Goal: Information Seeking & Learning: Compare options

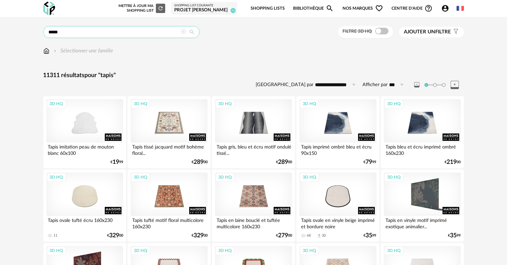
click at [124, 31] on input "*****" at bounding box center [121, 32] width 156 height 12
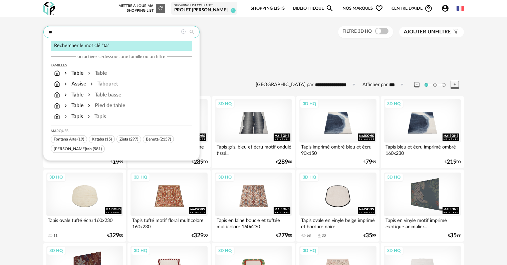
type input "*"
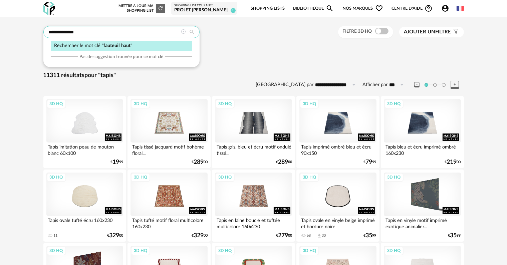
type input "**********"
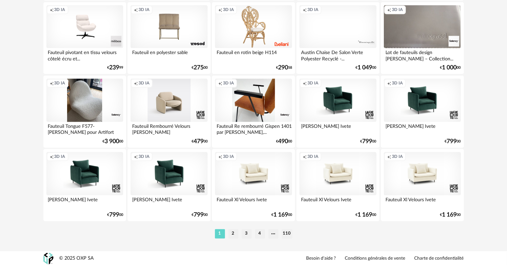
scroll to position [1345, 0]
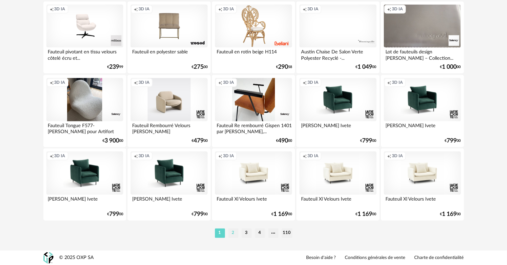
click at [235, 234] on li "2" at bounding box center [233, 232] width 10 height 9
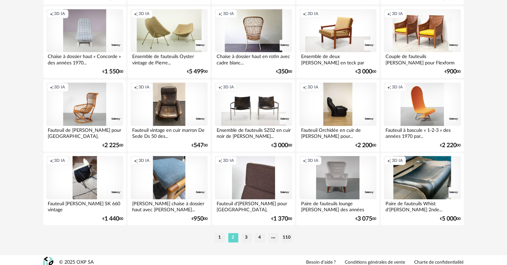
scroll to position [1345, 0]
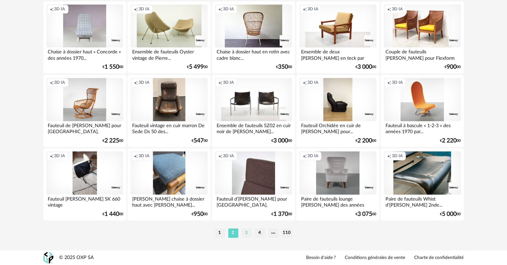
click at [248, 233] on li "3" at bounding box center [247, 232] width 10 height 9
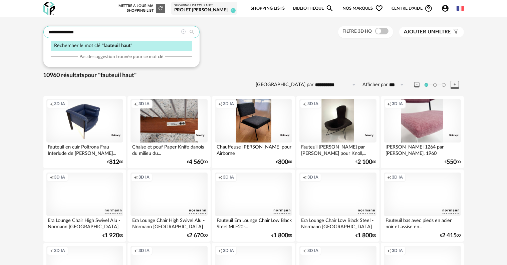
click at [143, 34] on input "**********" at bounding box center [121, 32] width 156 height 12
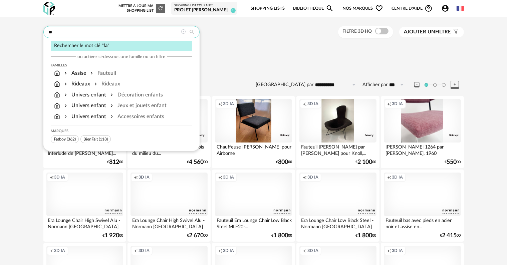
type input "*"
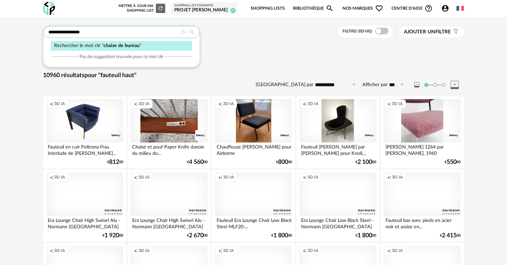
type input "**********"
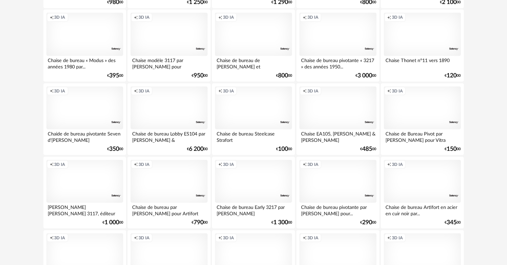
scroll to position [969, 0]
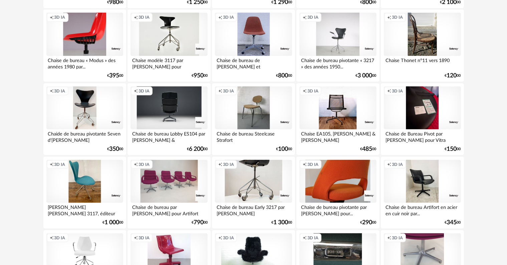
click at [249, 106] on div "Creation icon 3D IA" at bounding box center [253, 108] width 77 height 43
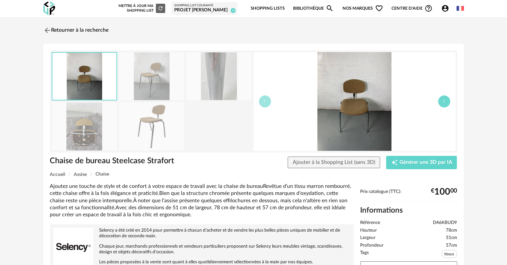
click at [447, 103] on button "button" at bounding box center [445, 102] width 12 height 12
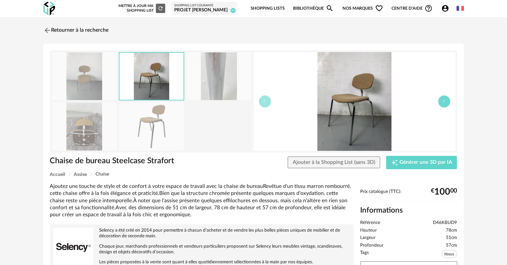
drag, startPoint x: 447, startPoint y: 103, endPoint x: 443, endPoint y: 101, distance: 4.2
click at [443, 101] on icon "button" at bounding box center [445, 101] width 4 height 4
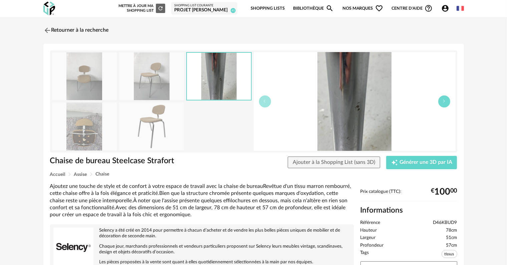
click at [443, 101] on icon "button" at bounding box center [445, 101] width 4 height 4
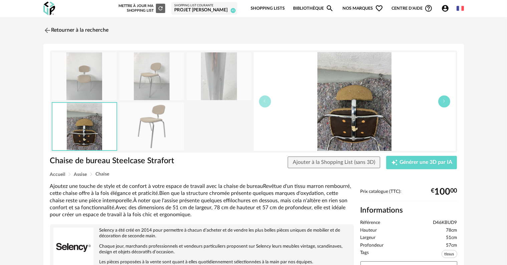
click at [443, 101] on icon "button" at bounding box center [445, 101] width 4 height 4
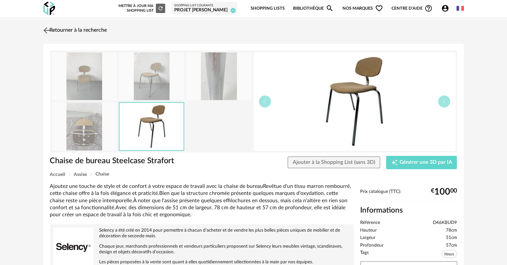
click at [105, 30] on link "Retourner à la recherche" at bounding box center [74, 30] width 65 height 15
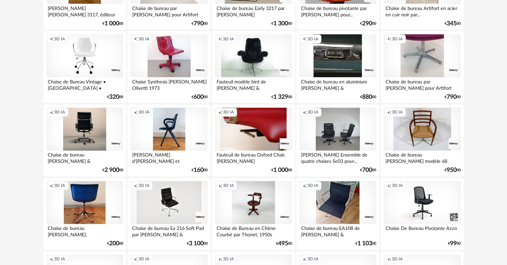
scroll to position [1169, 0]
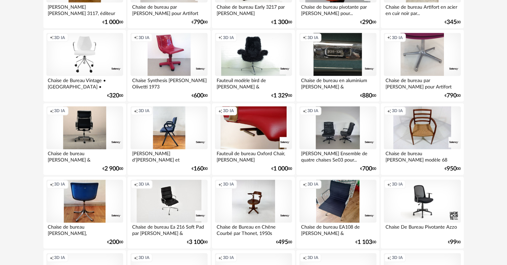
click at [165, 131] on div "Creation icon 3D IA" at bounding box center [169, 128] width 77 height 43
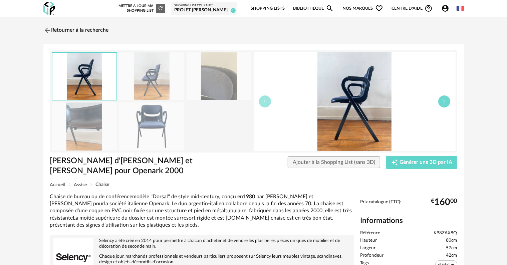
click at [444, 104] on button "button" at bounding box center [445, 102] width 12 height 12
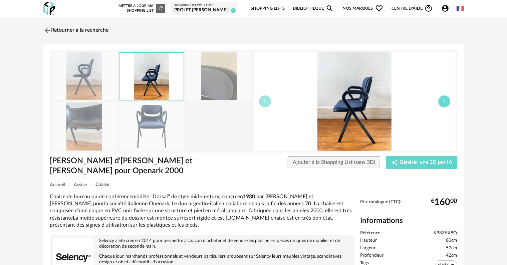
click at [444, 104] on button "button" at bounding box center [445, 102] width 12 height 12
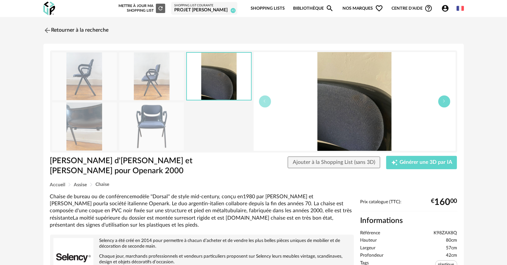
click at [444, 104] on button "button" at bounding box center [445, 102] width 12 height 12
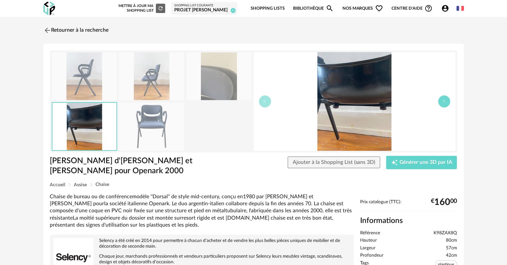
click at [444, 104] on button "button" at bounding box center [445, 102] width 12 height 12
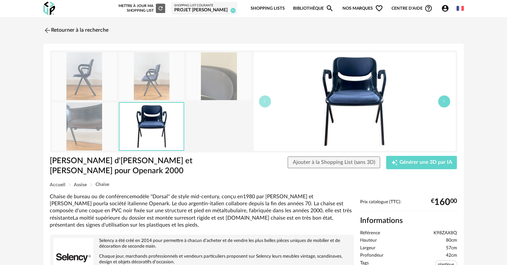
click at [444, 104] on button "button" at bounding box center [445, 102] width 12 height 12
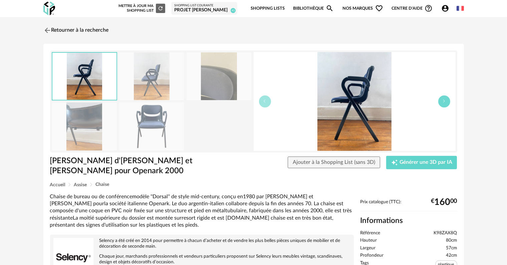
click at [444, 104] on button "button" at bounding box center [445, 102] width 12 height 12
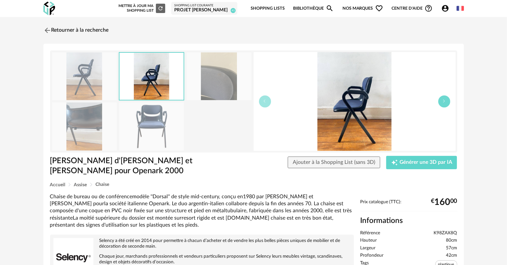
click at [444, 104] on button "button" at bounding box center [445, 102] width 12 height 12
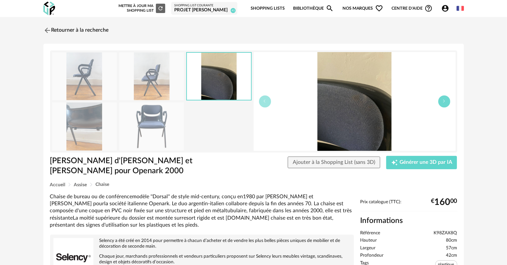
click at [444, 104] on button "button" at bounding box center [445, 102] width 12 height 12
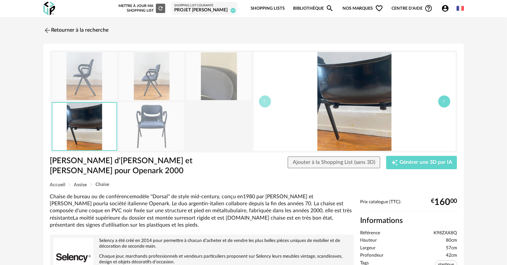
click at [444, 104] on button "button" at bounding box center [445, 102] width 12 height 12
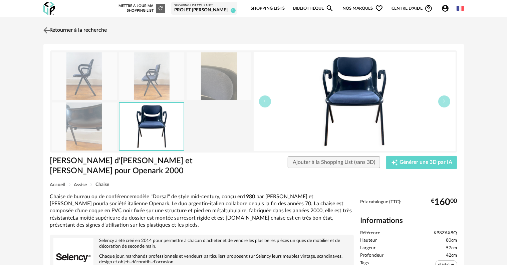
click at [77, 32] on link "Retourner à la recherche" at bounding box center [74, 30] width 65 height 15
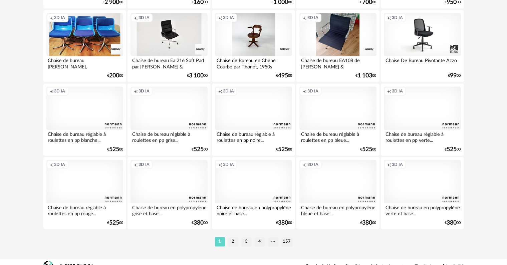
scroll to position [1345, 0]
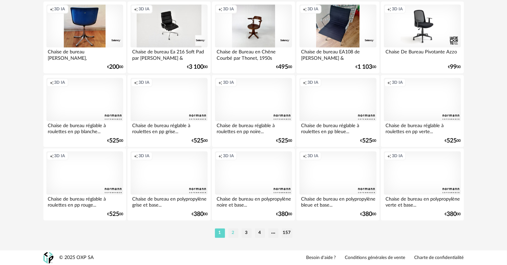
click at [231, 233] on li "2" at bounding box center [233, 232] width 10 height 9
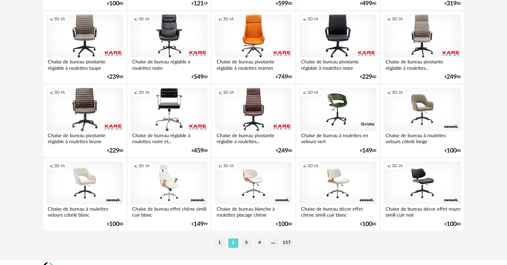
scroll to position [1345, 0]
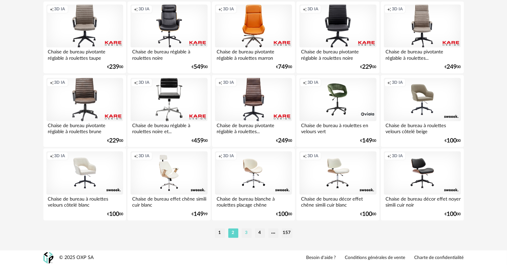
click at [248, 234] on li "3" at bounding box center [247, 232] width 10 height 9
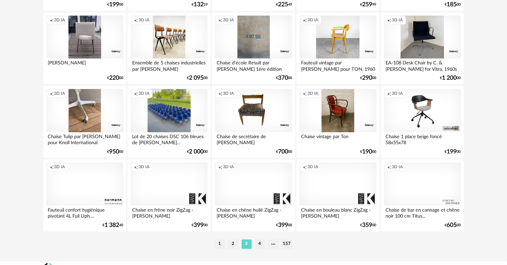
scroll to position [1345, 0]
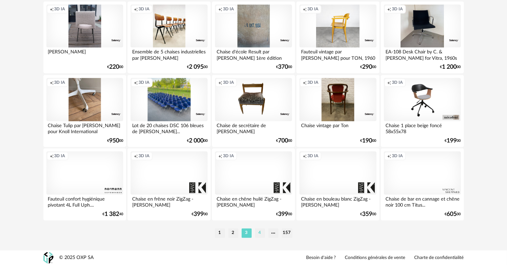
click at [260, 234] on li "4" at bounding box center [260, 232] width 10 height 9
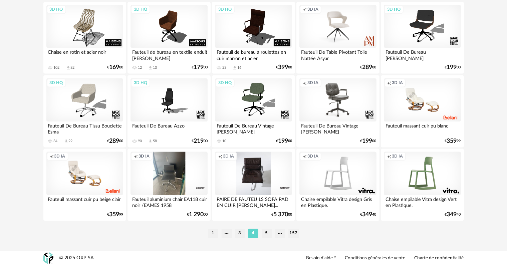
scroll to position [1345, 0]
click at [267, 234] on li "5" at bounding box center [267, 232] width 10 height 9
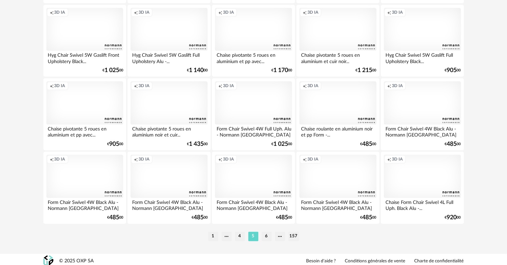
scroll to position [1345, 0]
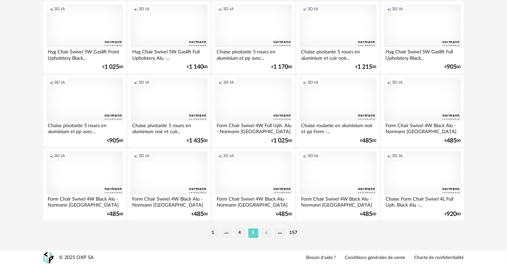
click at [268, 233] on li "6" at bounding box center [267, 232] width 10 height 9
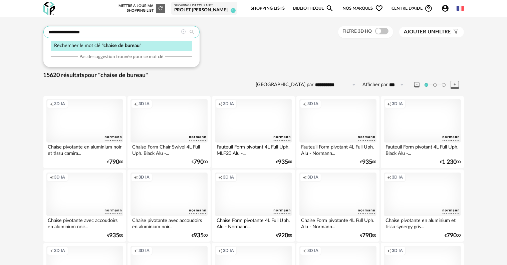
click at [132, 35] on input "**********" at bounding box center [121, 32] width 156 height 12
type input "******"
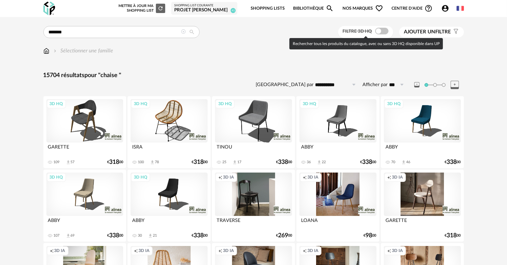
click at [385, 32] on span at bounding box center [381, 31] width 13 height 7
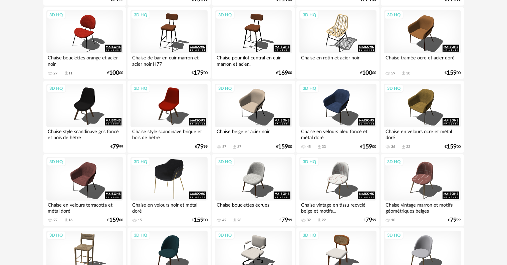
scroll to position [534, 0]
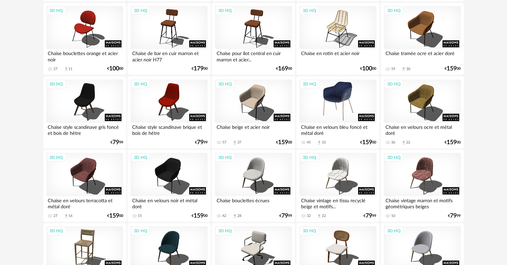
click at [334, 105] on div "3D HQ" at bounding box center [338, 100] width 77 height 43
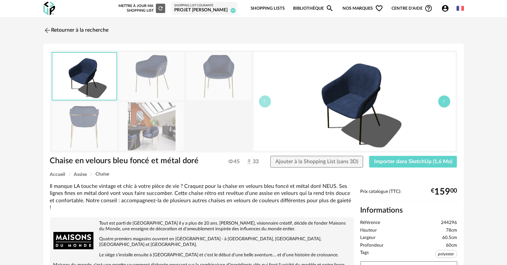
click at [445, 103] on button "button" at bounding box center [445, 102] width 12 height 12
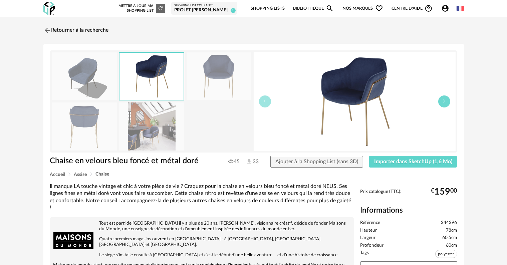
click at [445, 103] on button "button" at bounding box center [445, 102] width 12 height 12
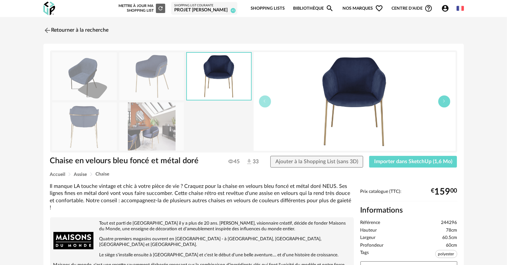
click at [445, 103] on button "button" at bounding box center [445, 102] width 12 height 12
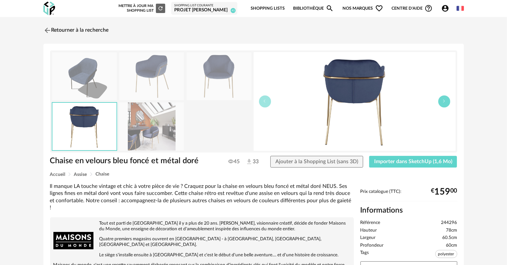
click at [445, 103] on button "button" at bounding box center [445, 102] width 12 height 12
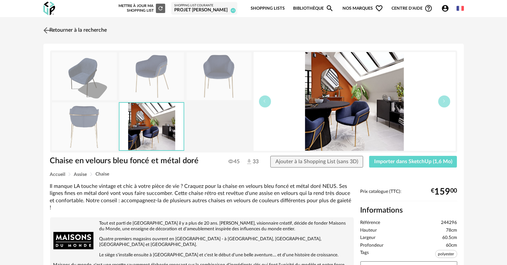
click at [57, 28] on link "Retourner à la recherche" at bounding box center [74, 30] width 65 height 15
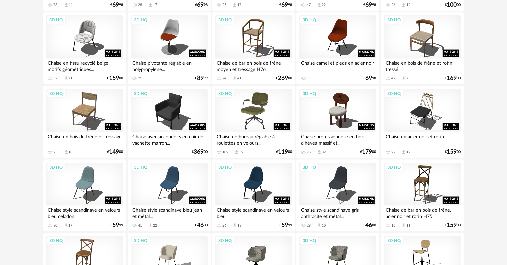
scroll to position [969, 0]
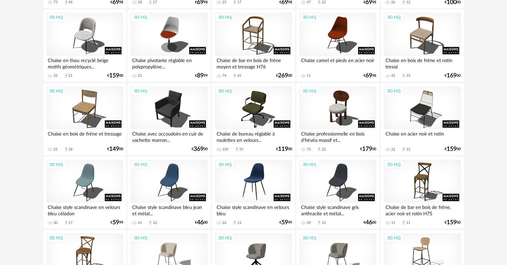
click at [253, 186] on div "3D HQ" at bounding box center [253, 181] width 77 height 43
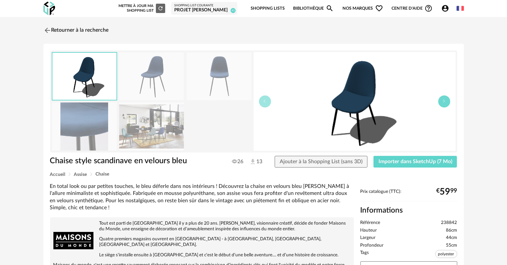
click at [444, 104] on button "button" at bounding box center [445, 102] width 12 height 12
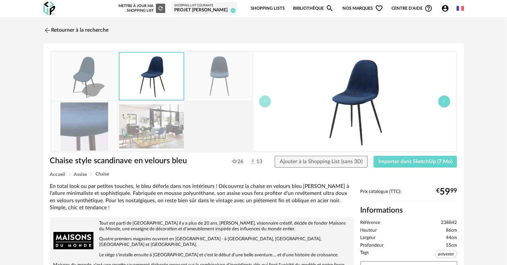
click at [444, 104] on button "button" at bounding box center [445, 102] width 12 height 12
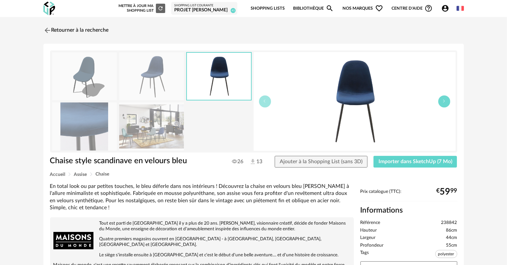
click at [444, 104] on button "button" at bounding box center [445, 102] width 12 height 12
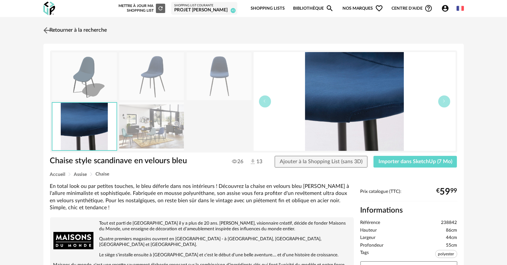
click at [82, 29] on link "Retourner à la recherche" at bounding box center [74, 30] width 65 height 15
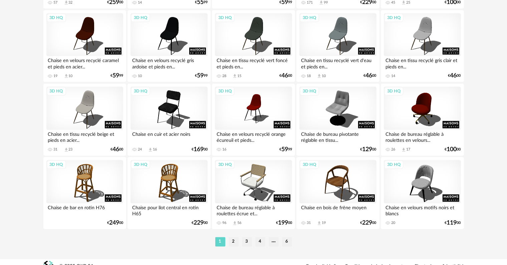
scroll to position [1345, 0]
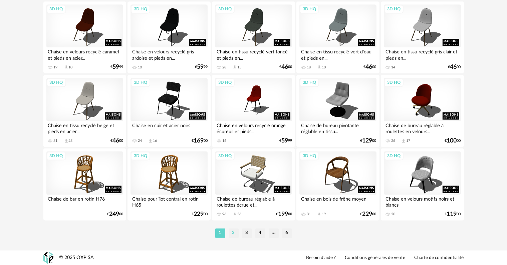
click at [233, 236] on li "2" at bounding box center [234, 232] width 10 height 9
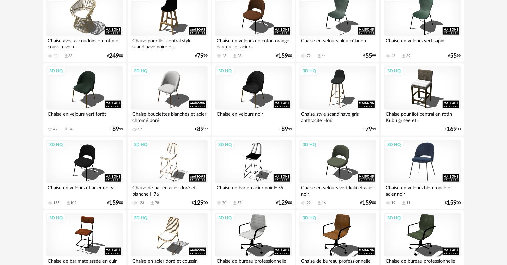
scroll to position [768, 0]
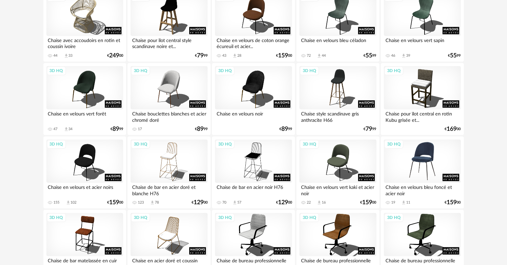
click at [427, 198] on div "3D HQ Chaise en velours bleu foncé et acier noir 19 Download icon 11 € 159 00" at bounding box center [422, 173] width 83 height 72
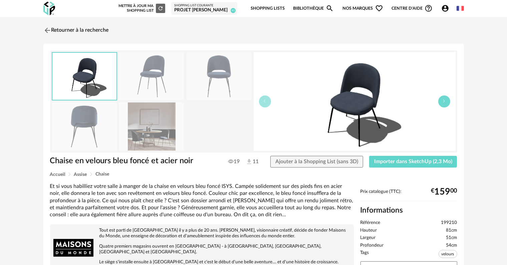
click at [445, 103] on button "button" at bounding box center [445, 102] width 12 height 12
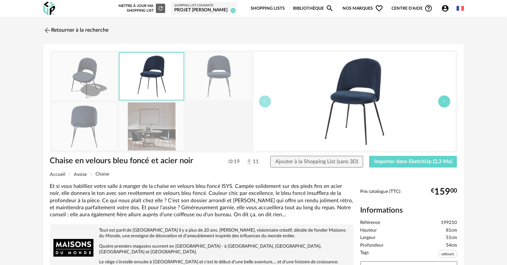
click at [445, 103] on button "button" at bounding box center [445, 102] width 12 height 12
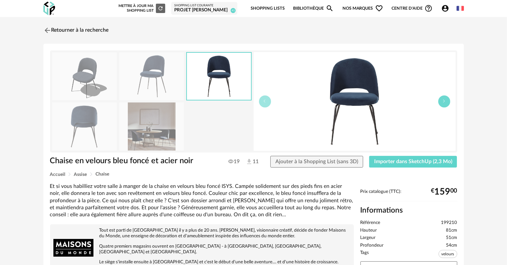
click at [445, 103] on button "button" at bounding box center [445, 102] width 12 height 12
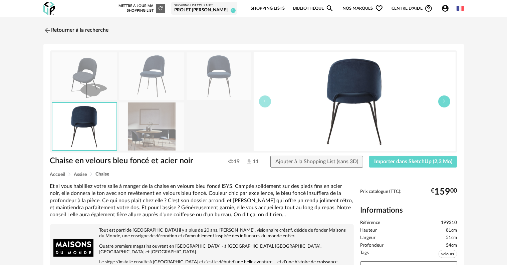
click at [445, 103] on button "button" at bounding box center [445, 102] width 12 height 12
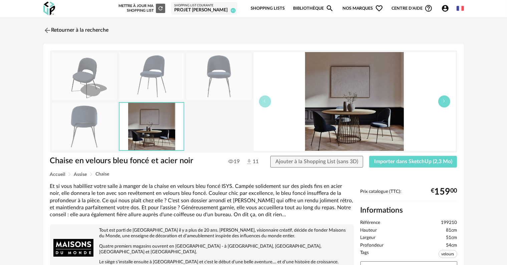
click at [445, 103] on button "button" at bounding box center [445, 102] width 12 height 12
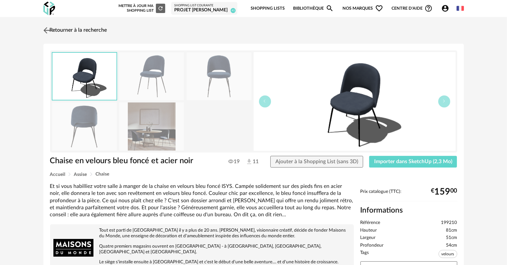
click at [47, 31] on img at bounding box center [47, 30] width 10 height 10
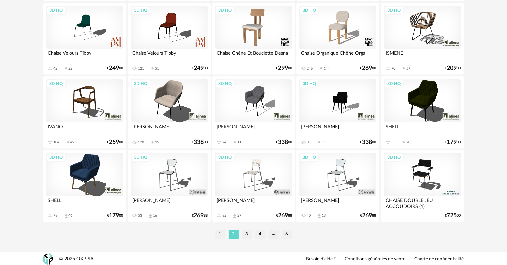
scroll to position [1345, 0]
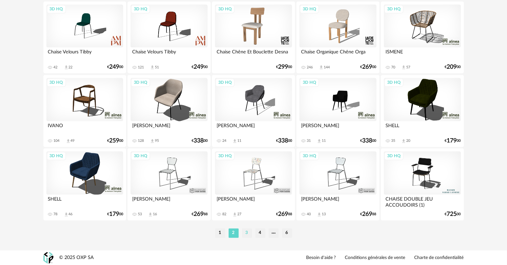
click at [248, 231] on li "3" at bounding box center [247, 232] width 10 height 9
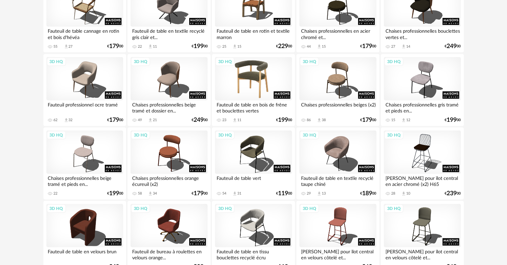
scroll to position [568, 0]
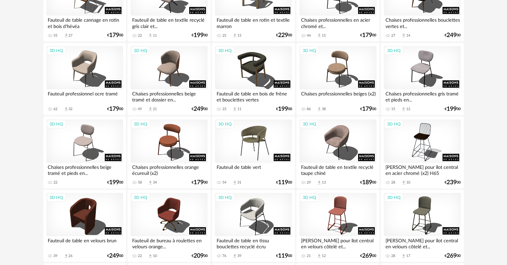
click at [255, 146] on div "3D HQ" at bounding box center [253, 141] width 77 height 43
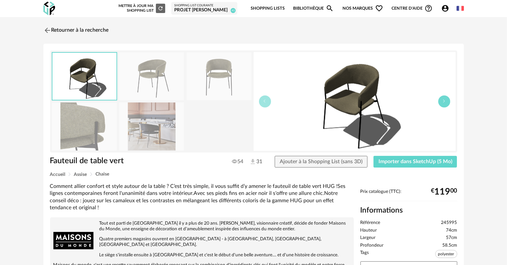
click at [442, 105] on button "button" at bounding box center [445, 102] width 12 height 12
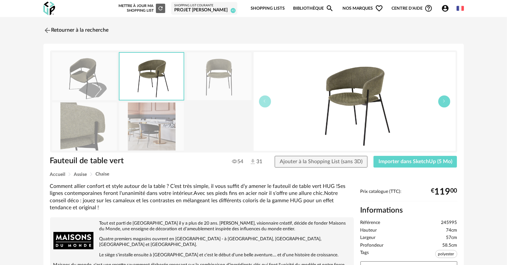
click at [442, 105] on button "button" at bounding box center [445, 102] width 12 height 12
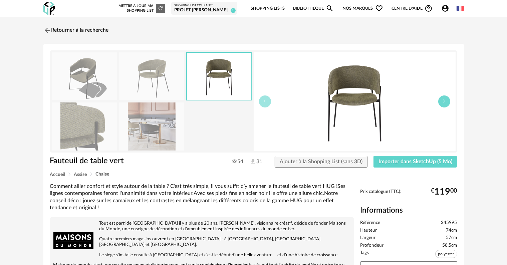
click at [442, 105] on button "button" at bounding box center [445, 102] width 12 height 12
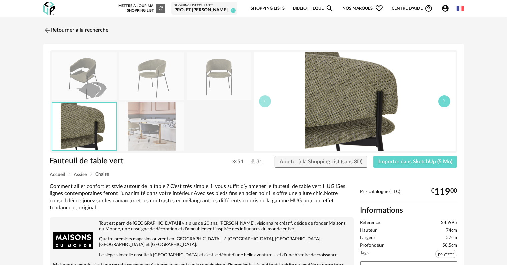
click at [442, 105] on button "button" at bounding box center [445, 102] width 12 height 12
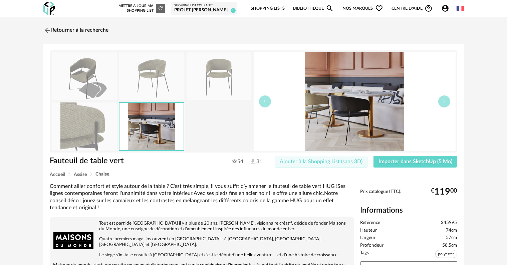
click at [335, 161] on span "Ajouter à la Shopping List (sans 3D)" at bounding box center [321, 161] width 83 height 5
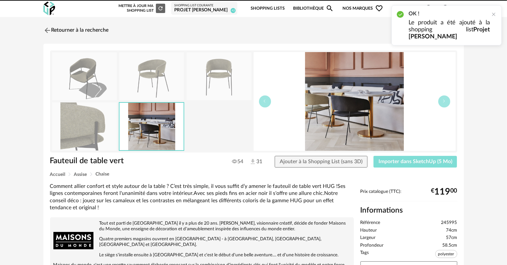
click at [387, 162] on span "Importer dans SketchUp (5 Mo)" at bounding box center [416, 161] width 74 height 5
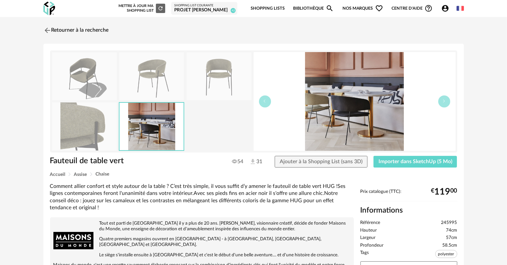
click at [373, 124] on img at bounding box center [355, 101] width 202 height 99
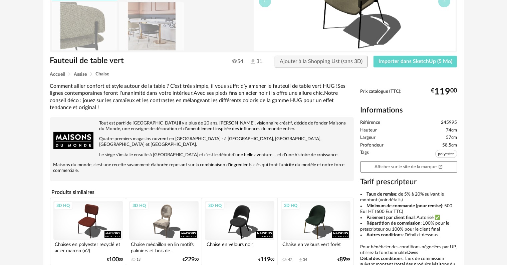
scroll to position [134, 0]
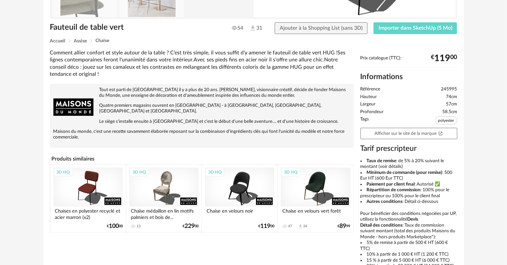
click at [317, 185] on div "3D HQ" at bounding box center [315, 187] width 69 height 39
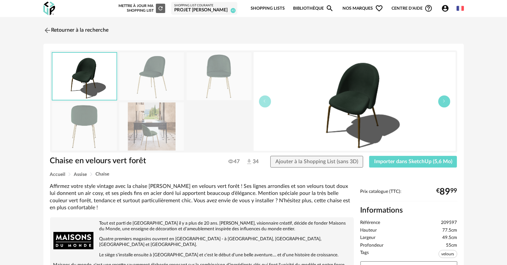
click at [446, 103] on button "button" at bounding box center [445, 102] width 12 height 12
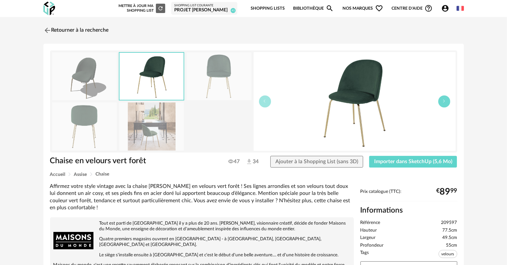
click at [446, 103] on button "button" at bounding box center [445, 102] width 12 height 12
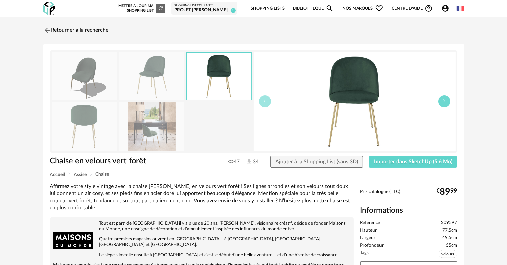
click at [446, 103] on button "button" at bounding box center [445, 102] width 12 height 12
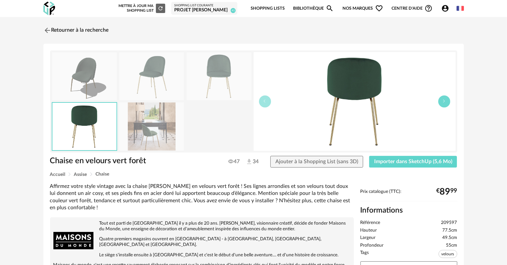
click at [446, 103] on button "button" at bounding box center [445, 102] width 12 height 12
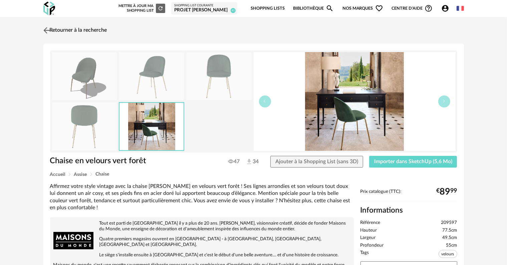
click at [87, 32] on link "Retourner à la recherche" at bounding box center [74, 30] width 65 height 15
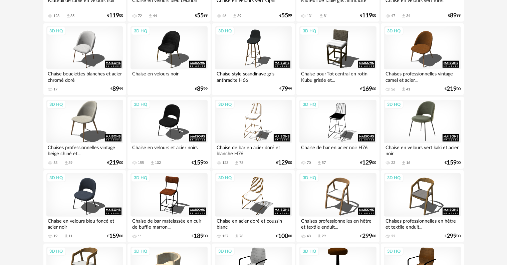
scroll to position [528, 0]
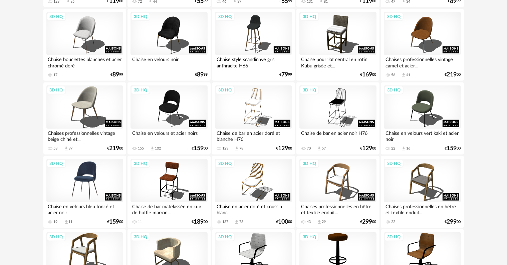
click at [90, 182] on div "3D HQ" at bounding box center [84, 180] width 77 height 43
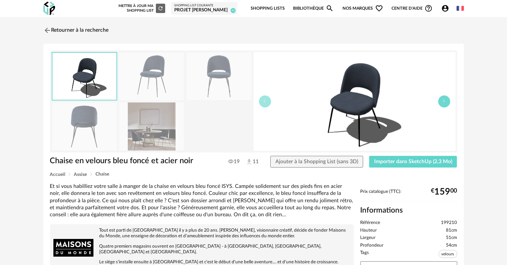
click at [446, 101] on icon "button" at bounding box center [445, 101] width 4 height 4
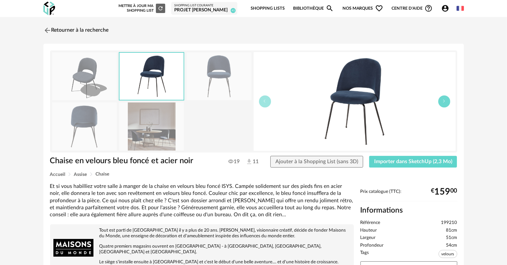
click at [446, 101] on icon "button" at bounding box center [445, 101] width 4 height 4
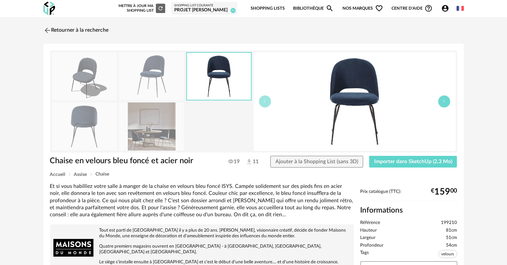
click at [446, 101] on icon "button" at bounding box center [445, 101] width 4 height 4
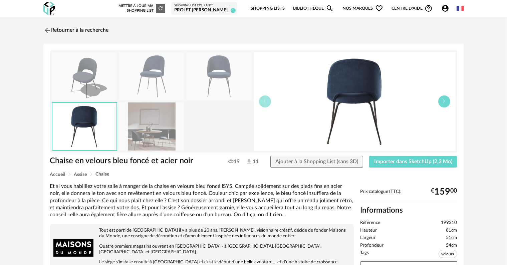
click at [446, 101] on icon "button" at bounding box center [445, 101] width 4 height 4
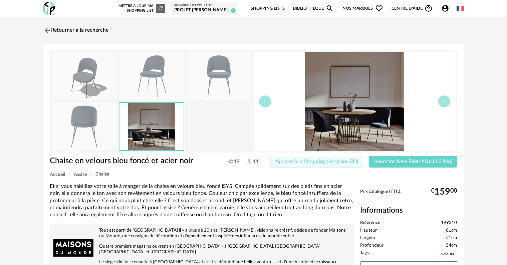
click at [340, 161] on span "Ajouter à la Shopping List (sans 3D)" at bounding box center [317, 161] width 83 height 5
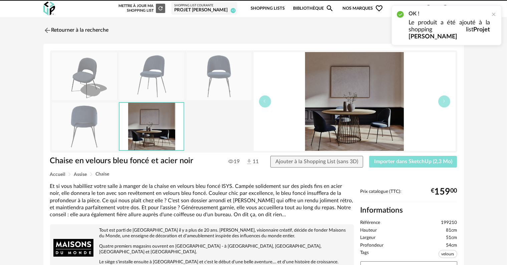
click at [432, 164] on span "Importer dans SketchUp (2,3 Mo)" at bounding box center [413, 161] width 78 height 5
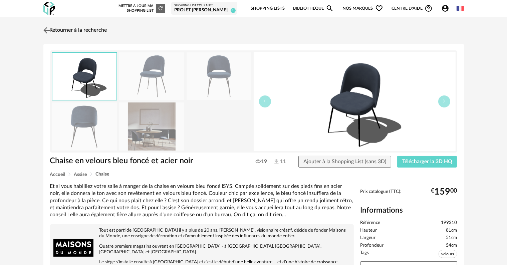
click at [88, 30] on link "Retourner à la recherche" at bounding box center [74, 30] width 65 height 15
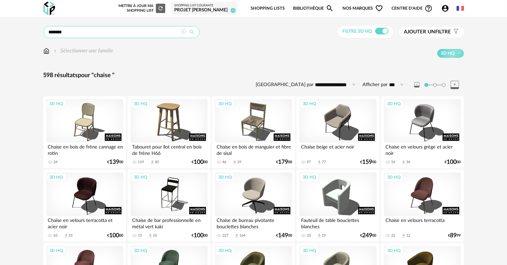
click at [121, 31] on input "******" at bounding box center [121, 32] width 156 height 12
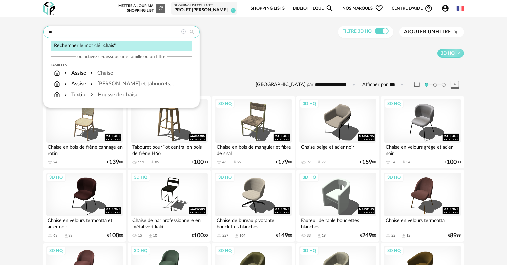
type input "*"
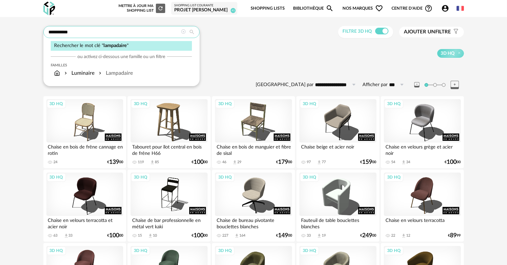
type input "**********"
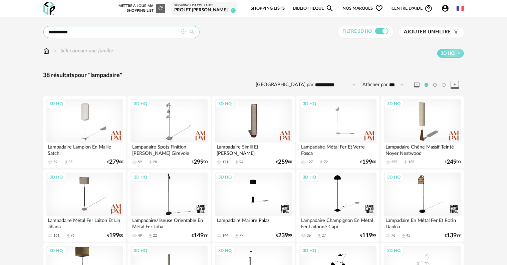
click at [100, 29] on input "**********" at bounding box center [121, 32] width 156 height 12
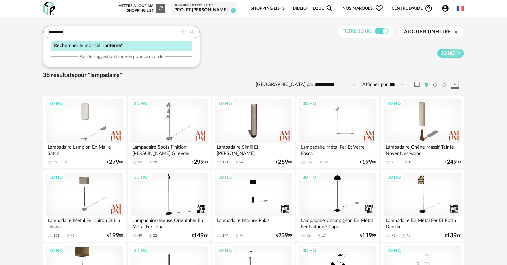
type input "********"
